Goal: Task Accomplishment & Management: Use online tool/utility

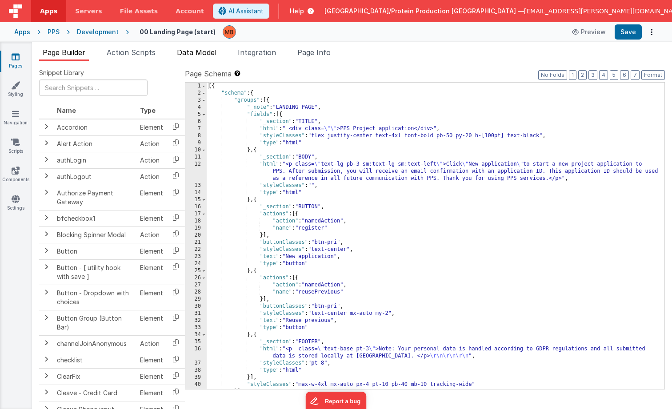
click at [204, 56] on span "Data Model" at bounding box center [197, 52] width 40 height 9
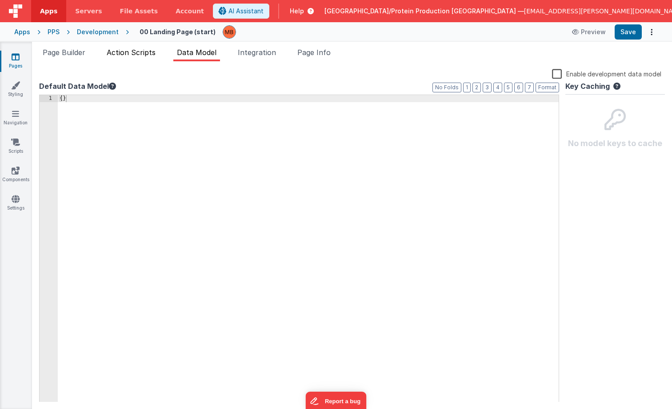
click at [147, 55] on span "Action Scripts" at bounding box center [131, 52] width 49 height 9
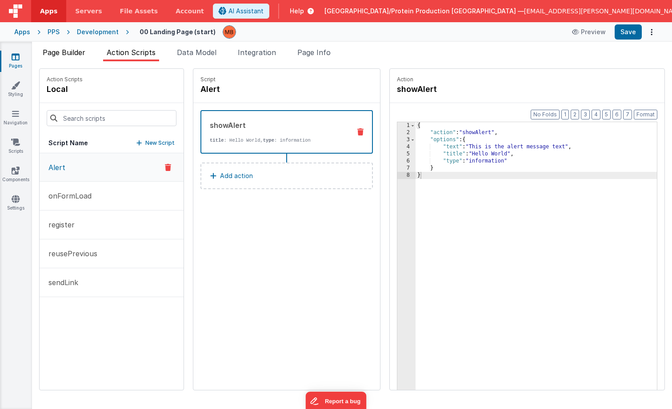
click at [84, 53] on span "Page Builder" at bounding box center [64, 52] width 43 height 9
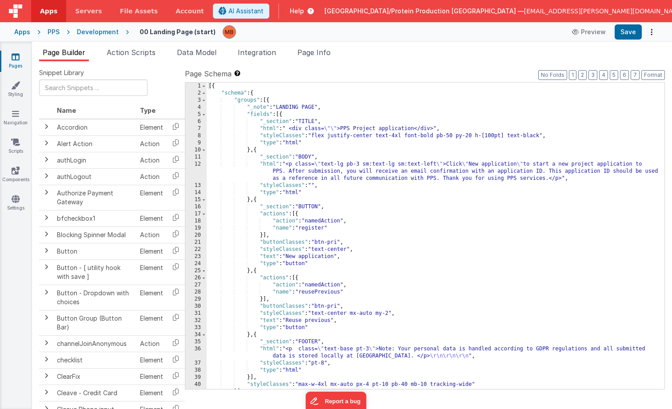
click at [16, 62] on link "Pages" at bounding box center [16, 61] width 32 height 18
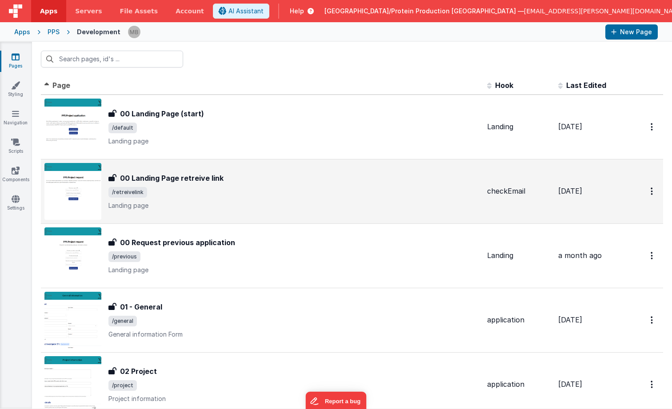
click at [208, 193] on span "/retreivelink" at bounding box center [294, 192] width 372 height 11
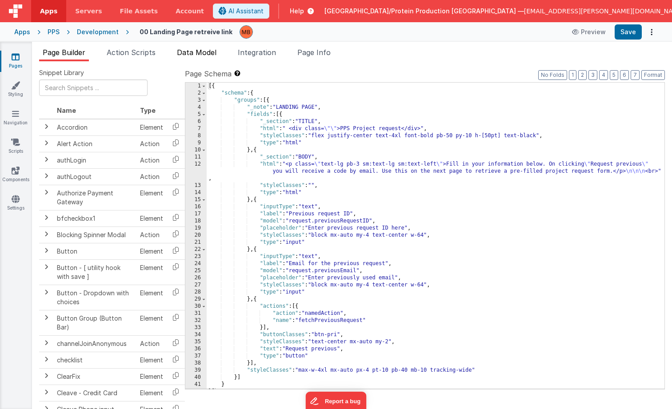
click at [212, 57] on li "Data Model" at bounding box center [196, 54] width 47 height 14
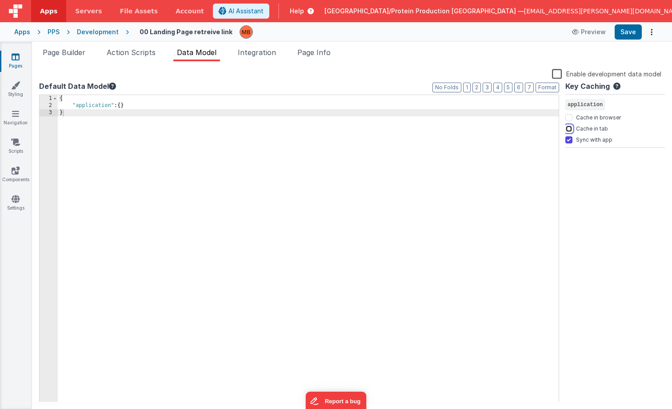
click at [569, 127] on input "Cache in tab" at bounding box center [568, 128] width 7 height 7
checkbox input "true"
drag, startPoint x: 632, startPoint y: 32, endPoint x: 623, endPoint y: 46, distance: 16.8
click at [632, 32] on button "Save" at bounding box center [628, 31] width 27 height 15
click at [12, 60] on icon at bounding box center [16, 56] width 8 height 9
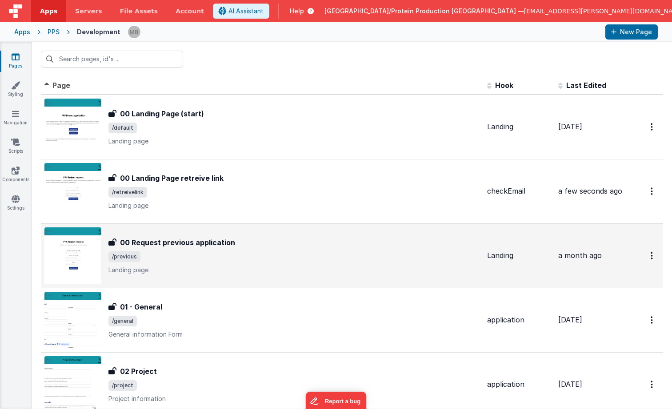
click at [213, 258] on span "/previous" at bounding box center [294, 257] width 372 height 11
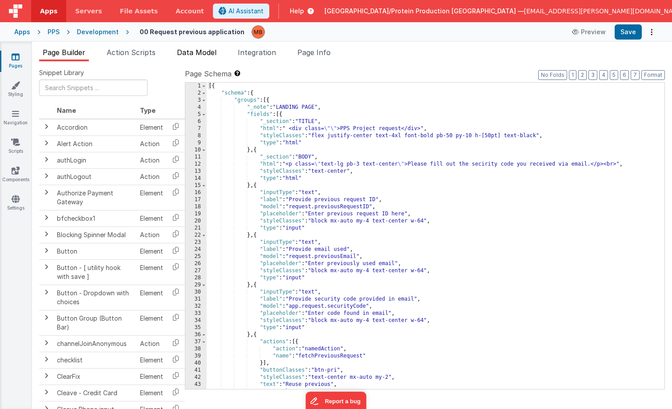
click at [201, 53] on span "Data Model" at bounding box center [197, 52] width 40 height 9
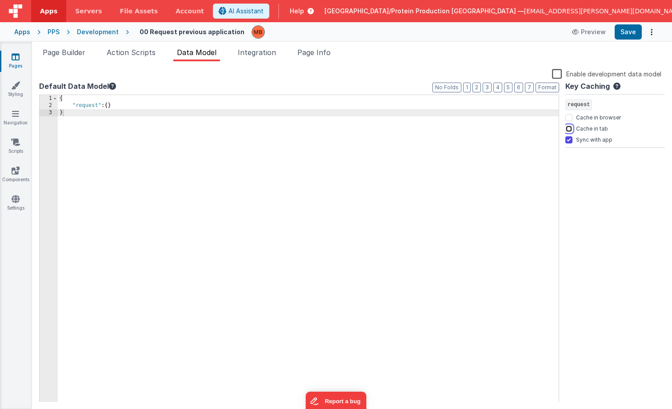
click at [571, 129] on input "Cache in tab" at bounding box center [568, 128] width 7 height 7
checkbox input "true"
drag, startPoint x: 636, startPoint y: 35, endPoint x: 631, endPoint y: 49, distance: 15.5
click at [636, 35] on button "Save" at bounding box center [628, 31] width 27 height 15
click at [22, 53] on link "Pages" at bounding box center [16, 61] width 32 height 18
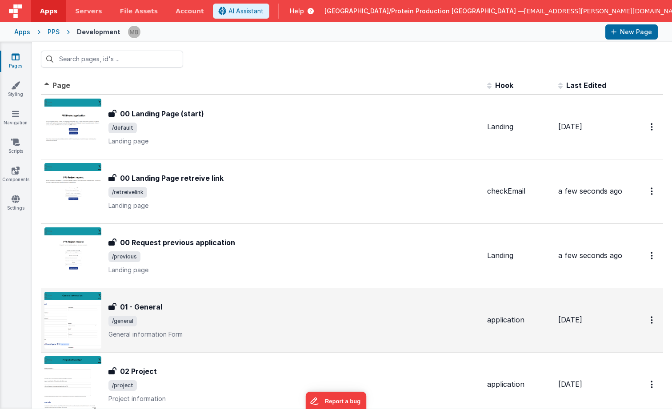
click at [195, 317] on span "/general" at bounding box center [294, 321] width 372 height 11
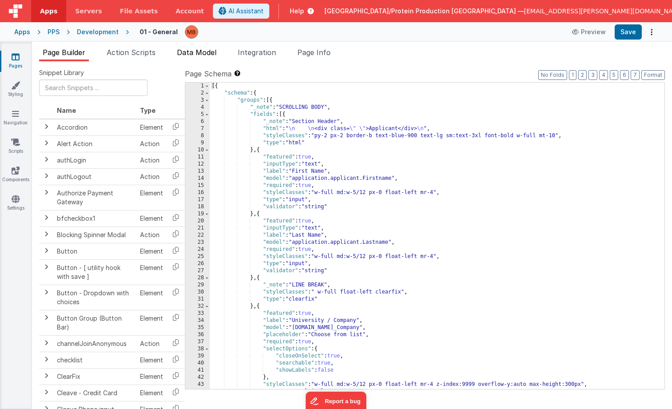
click at [195, 55] on span "Data Model" at bounding box center [197, 52] width 40 height 9
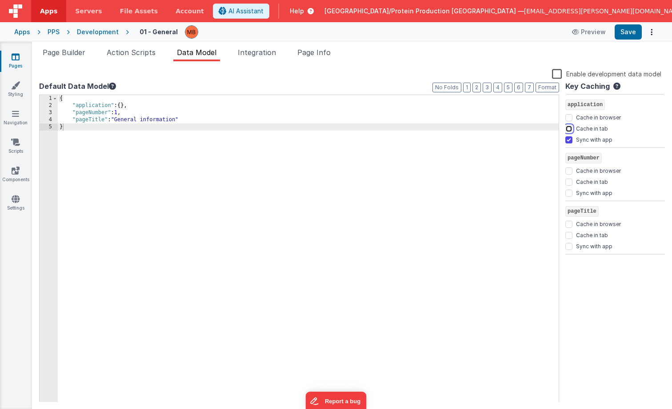
drag, startPoint x: 568, startPoint y: 128, endPoint x: 569, endPoint y: 140, distance: 11.6
click at [568, 128] on input "Cache in tab" at bounding box center [568, 128] width 7 height 7
checkbox input "true"
click at [633, 32] on button "Save" at bounding box center [628, 31] width 27 height 15
click at [15, 61] on link "Pages" at bounding box center [16, 61] width 32 height 18
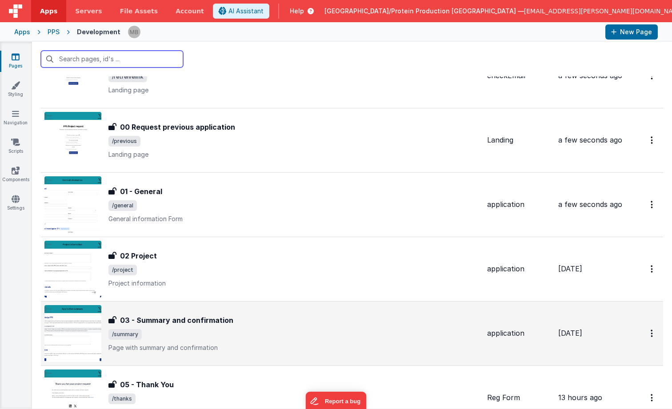
scroll to position [119, 0]
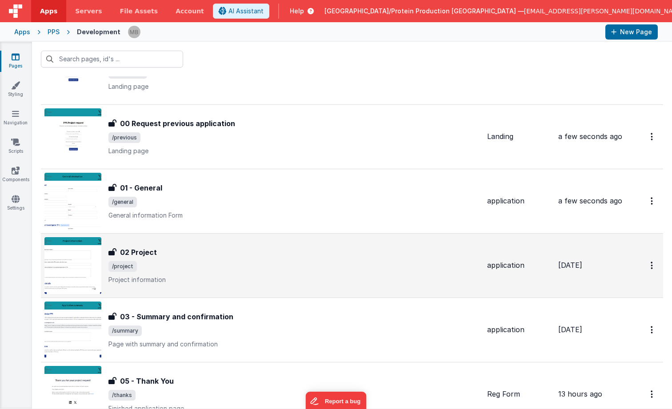
click at [197, 241] on div "02 Project 02 Project /project Project information" at bounding box center [262, 265] width 436 height 57
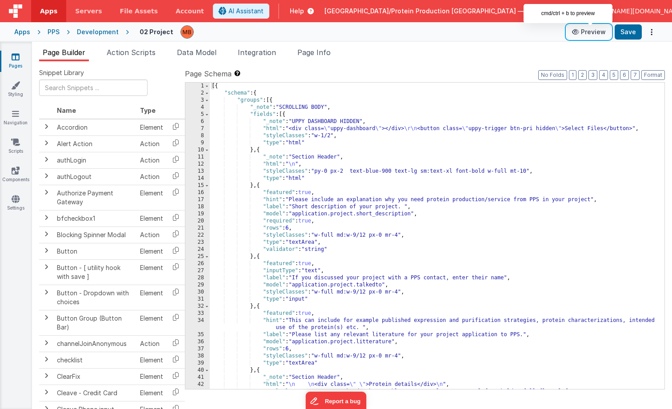
click at [595, 32] on button "Preview" at bounding box center [589, 32] width 44 height 14
click at [214, 54] on span "Data Model" at bounding box center [197, 52] width 40 height 9
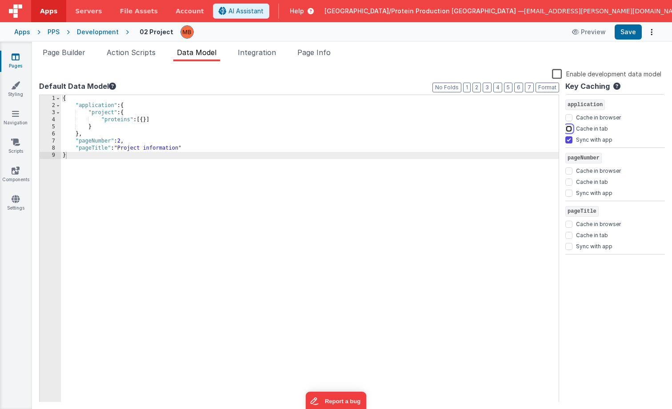
click at [569, 129] on input "Cache in tab" at bounding box center [568, 128] width 7 height 7
checkbox input "true"
click at [633, 32] on button "Save" at bounding box center [628, 31] width 27 height 15
click at [18, 54] on icon at bounding box center [16, 56] width 8 height 9
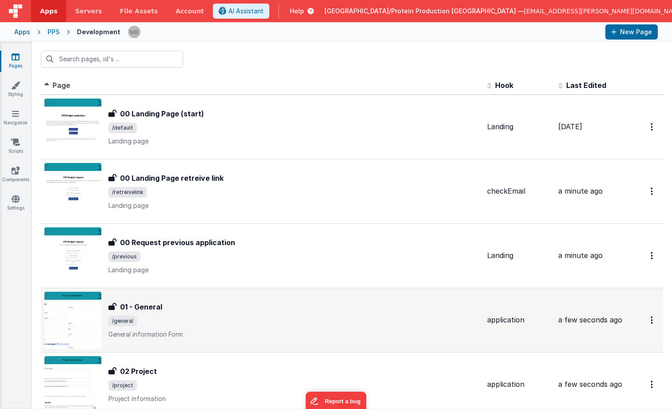
click at [193, 308] on div "01 - General" at bounding box center [294, 307] width 372 height 11
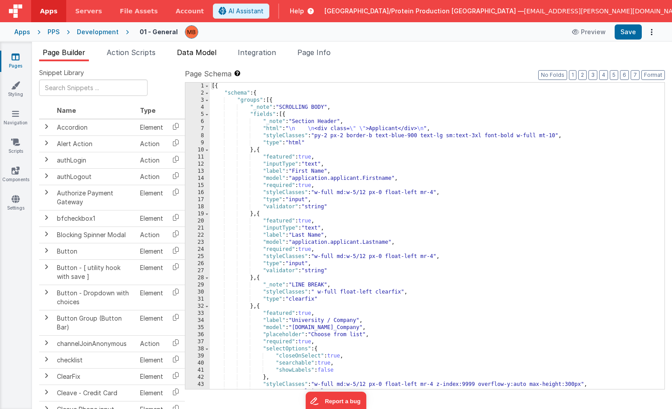
click at [206, 48] on span "Data Model" at bounding box center [197, 52] width 40 height 9
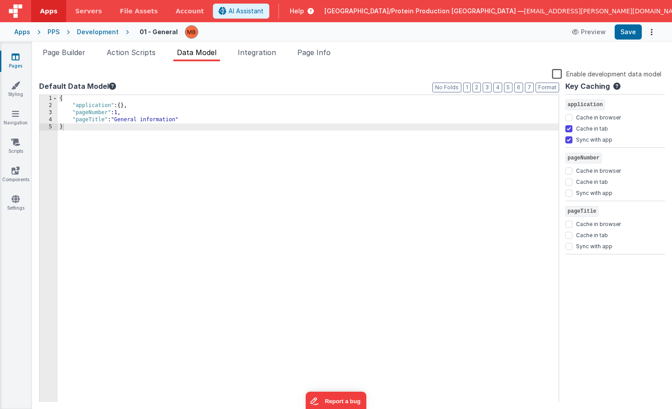
click at [12, 56] on icon at bounding box center [16, 56] width 8 height 9
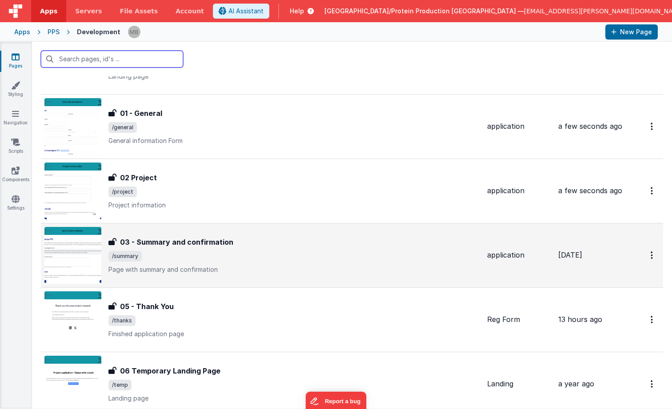
scroll to position [210, 0]
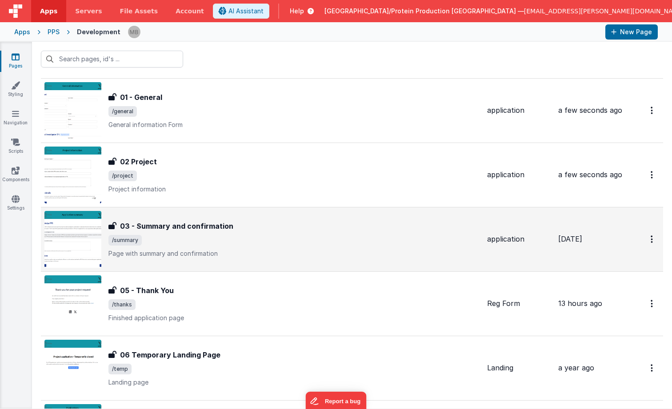
click at [211, 242] on span "/summary" at bounding box center [294, 240] width 372 height 11
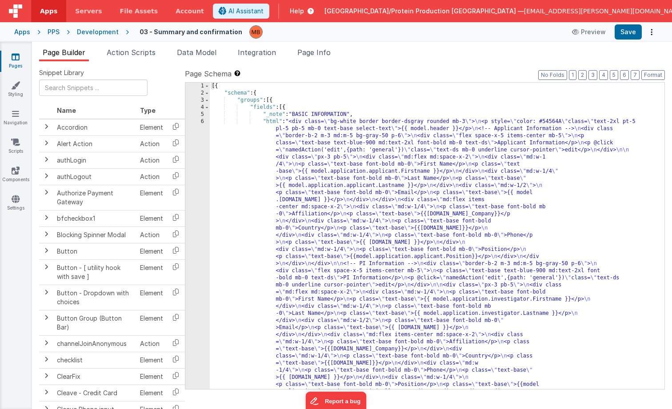
drag, startPoint x: 200, startPoint y: 52, endPoint x: 269, endPoint y: 90, distance: 78.6
click at [200, 52] on span "Data Model" at bounding box center [197, 52] width 40 height 9
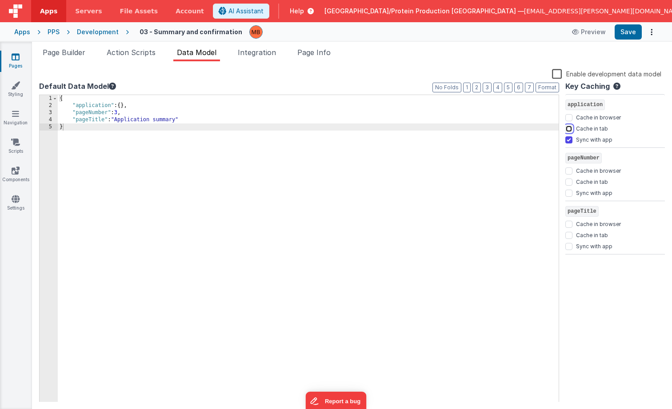
drag, startPoint x: 571, startPoint y: 128, endPoint x: 565, endPoint y: 137, distance: 11.4
click at [571, 128] on input "Cache in tab" at bounding box center [568, 128] width 7 height 7
checkbox input "true"
drag, startPoint x: 624, startPoint y: 30, endPoint x: 580, endPoint y: 67, distance: 57.5
click at [624, 30] on button "Save" at bounding box center [628, 31] width 27 height 15
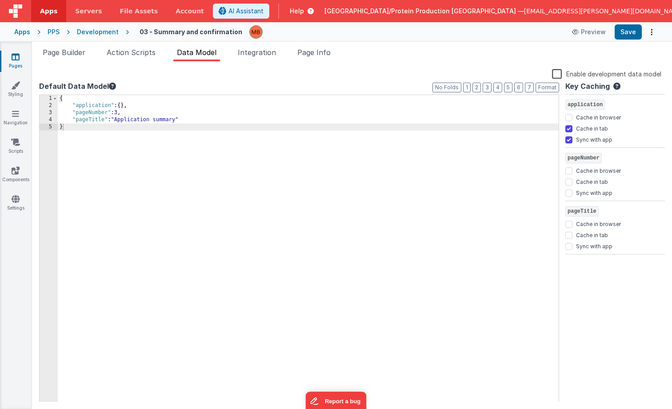
drag, startPoint x: 55, startPoint y: 29, endPoint x: 54, endPoint y: 40, distance: 10.7
click at [55, 29] on div "PPS" at bounding box center [54, 32] width 12 height 9
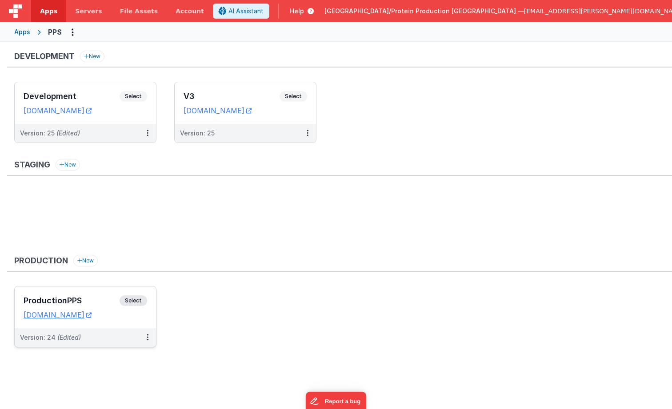
click at [134, 301] on span "Select" at bounding box center [134, 301] width 28 height 11
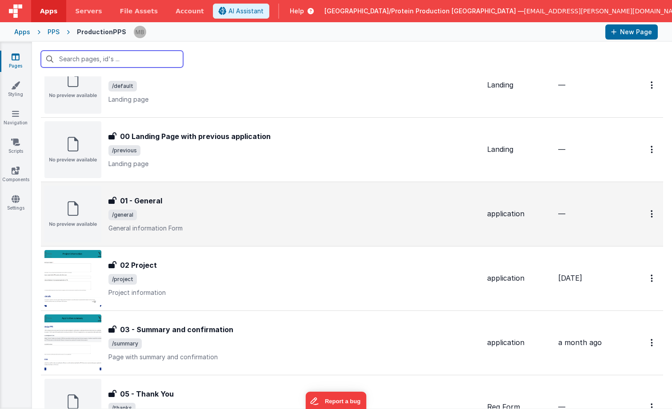
scroll to position [44, 0]
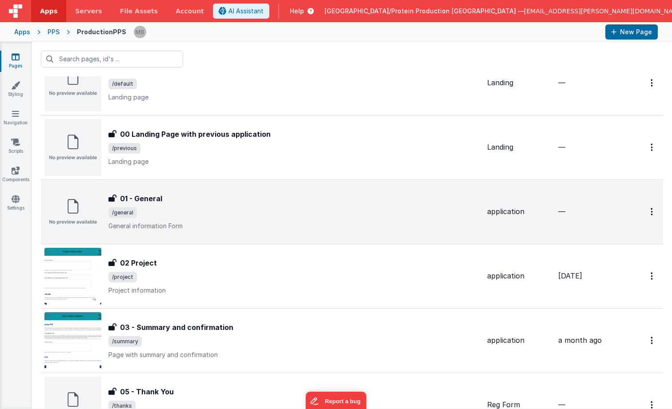
click at [261, 204] on div "01 - General" at bounding box center [294, 198] width 372 height 11
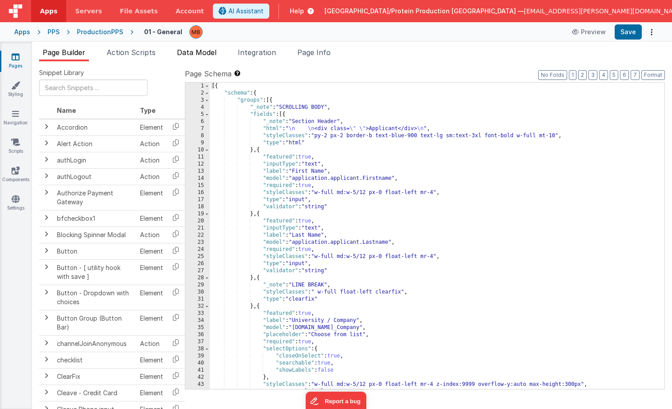
click at [200, 52] on span "Data Model" at bounding box center [197, 52] width 40 height 9
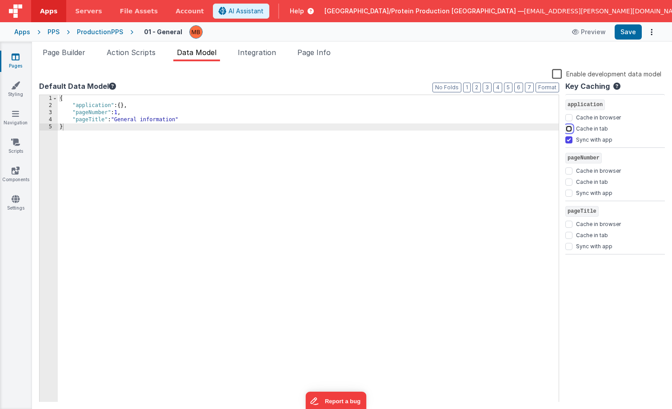
click at [570, 128] on input "Cache in tab" at bounding box center [568, 128] width 7 height 7
checkbox input "true"
click at [632, 35] on button "Save" at bounding box center [628, 31] width 27 height 15
click at [13, 57] on icon at bounding box center [16, 56] width 8 height 9
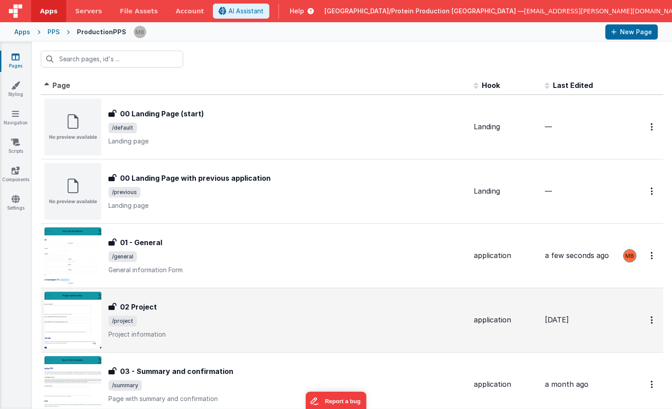
click at [188, 310] on div "02 Project" at bounding box center [287, 307] width 358 height 11
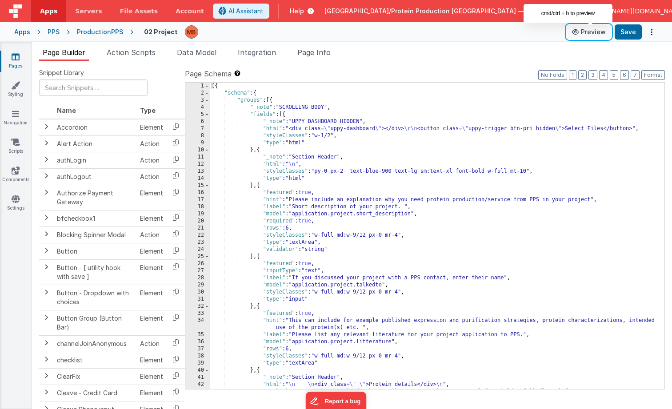
click at [601, 32] on button "Preview" at bounding box center [589, 32] width 44 height 14
drag, startPoint x: 188, startPoint y: 56, endPoint x: 190, endPoint y: 60, distance: 5.4
click at [188, 56] on span "Data Model" at bounding box center [197, 52] width 40 height 9
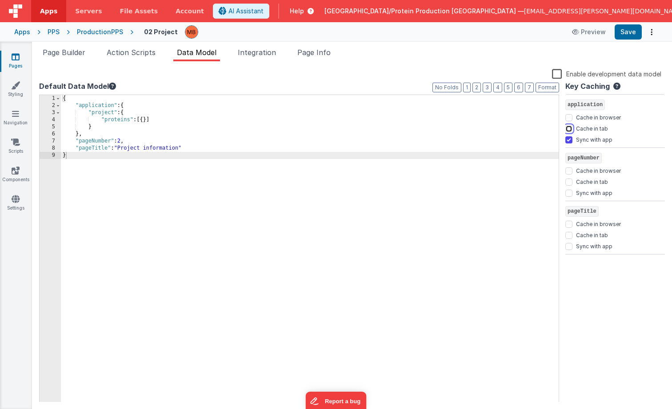
click at [567, 128] on input "Cache in tab" at bounding box center [568, 128] width 7 height 7
checkbox input "true"
drag, startPoint x: 624, startPoint y: 32, endPoint x: 618, endPoint y: 41, distance: 11.0
click at [624, 32] on button "Save" at bounding box center [628, 31] width 27 height 15
click at [18, 58] on icon at bounding box center [16, 56] width 8 height 9
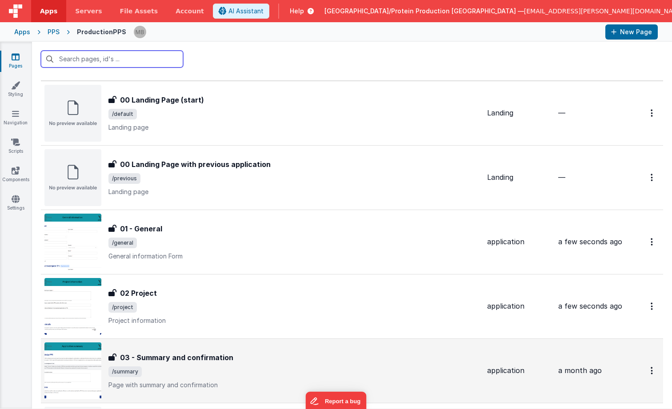
scroll to position [17, 0]
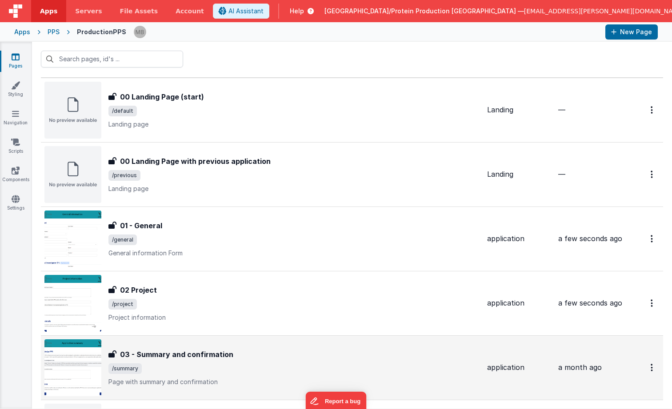
click at [221, 354] on h3 "03 - Summary and confirmation" at bounding box center [176, 354] width 113 height 11
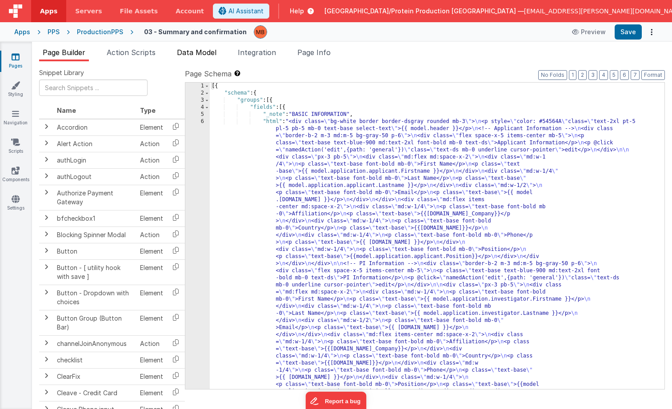
click at [212, 51] on span "Data Model" at bounding box center [197, 52] width 40 height 9
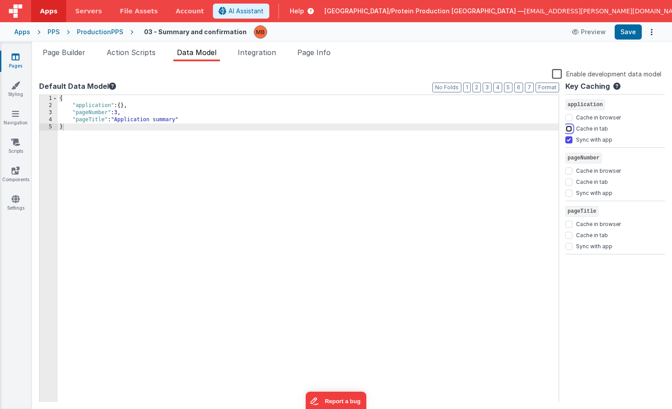
drag, startPoint x: 569, startPoint y: 129, endPoint x: 569, endPoint y: 135, distance: 5.8
click at [569, 129] on input "Cache in tab" at bounding box center [568, 128] width 7 height 7
checkbox input "true"
drag, startPoint x: 632, startPoint y: 33, endPoint x: 622, endPoint y: 54, distance: 23.3
click at [632, 33] on button "Save" at bounding box center [628, 31] width 27 height 15
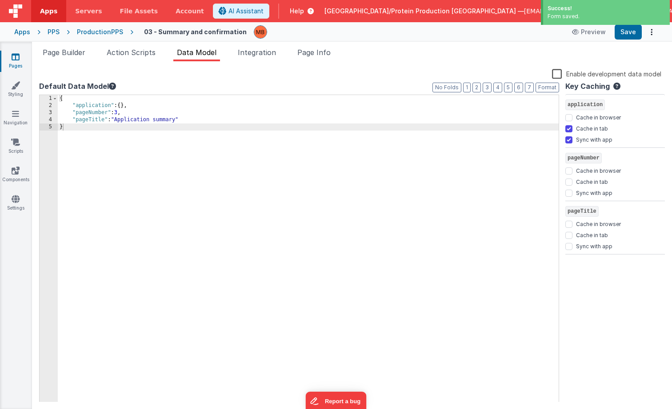
click at [52, 31] on div "PPS" at bounding box center [54, 32] width 12 height 9
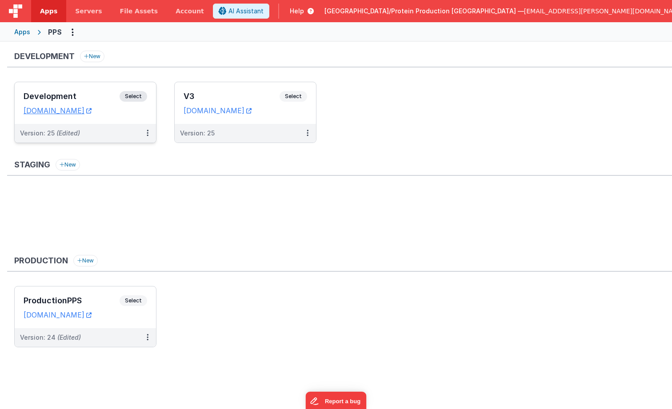
click at [133, 96] on span "Select" at bounding box center [134, 96] width 28 height 11
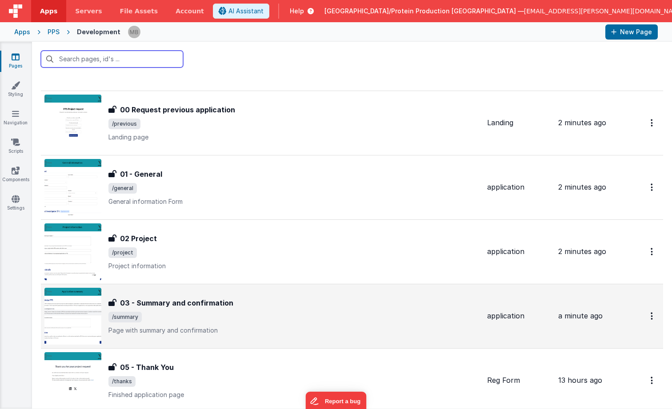
scroll to position [136, 0]
